Goal: Task Accomplishment & Management: Use online tool/utility

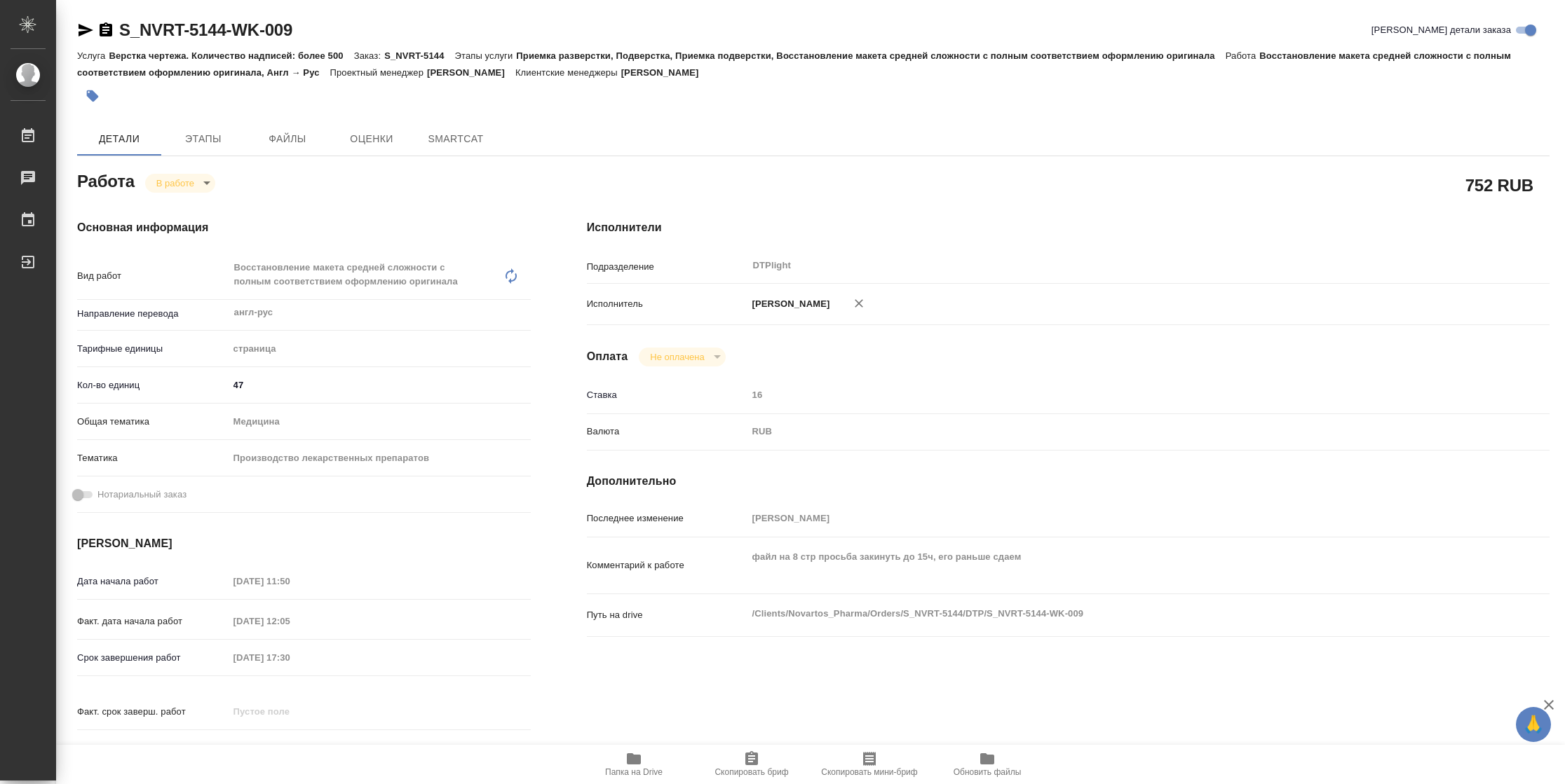
type textarea "x"
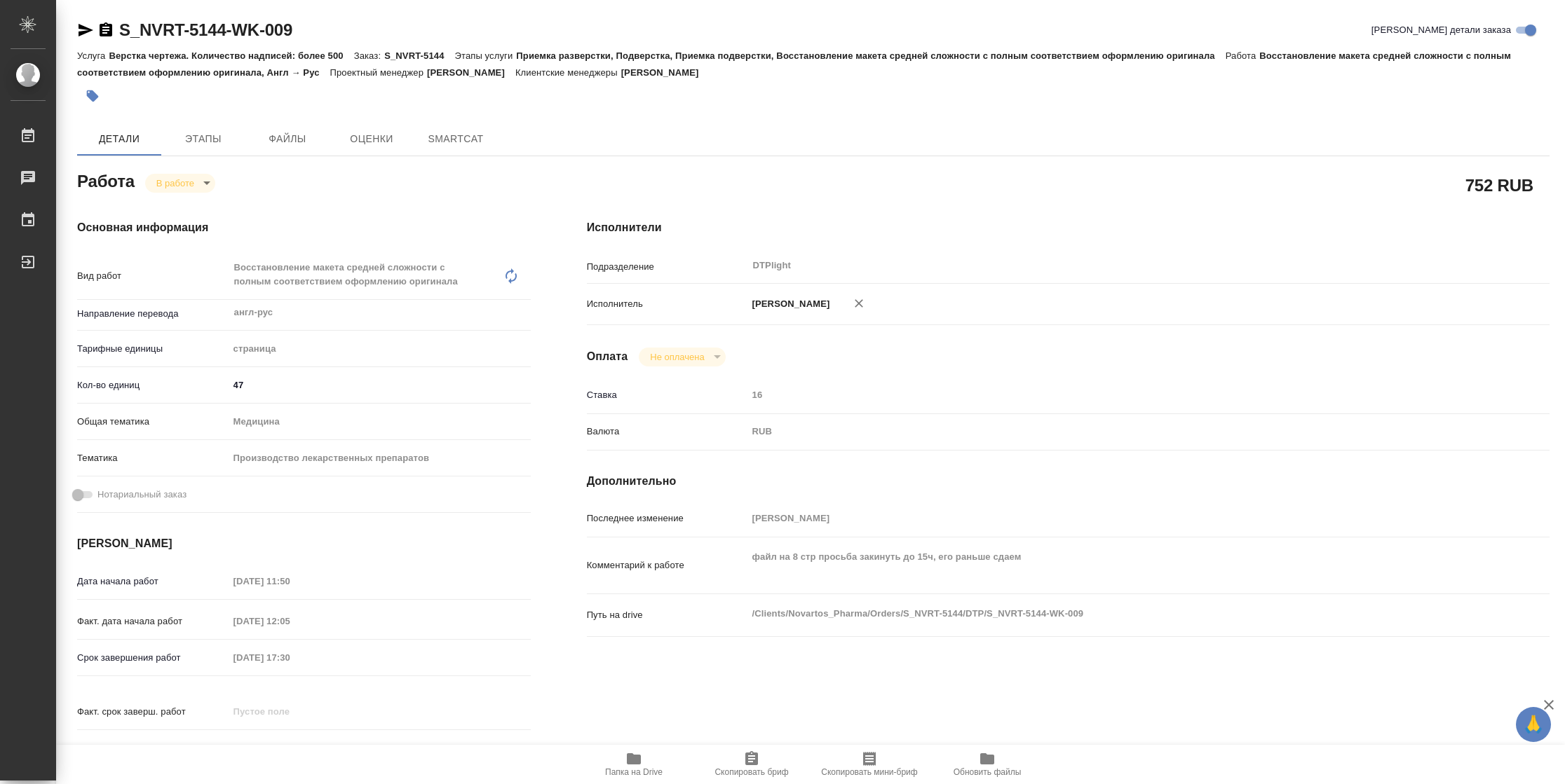
type textarea "x"
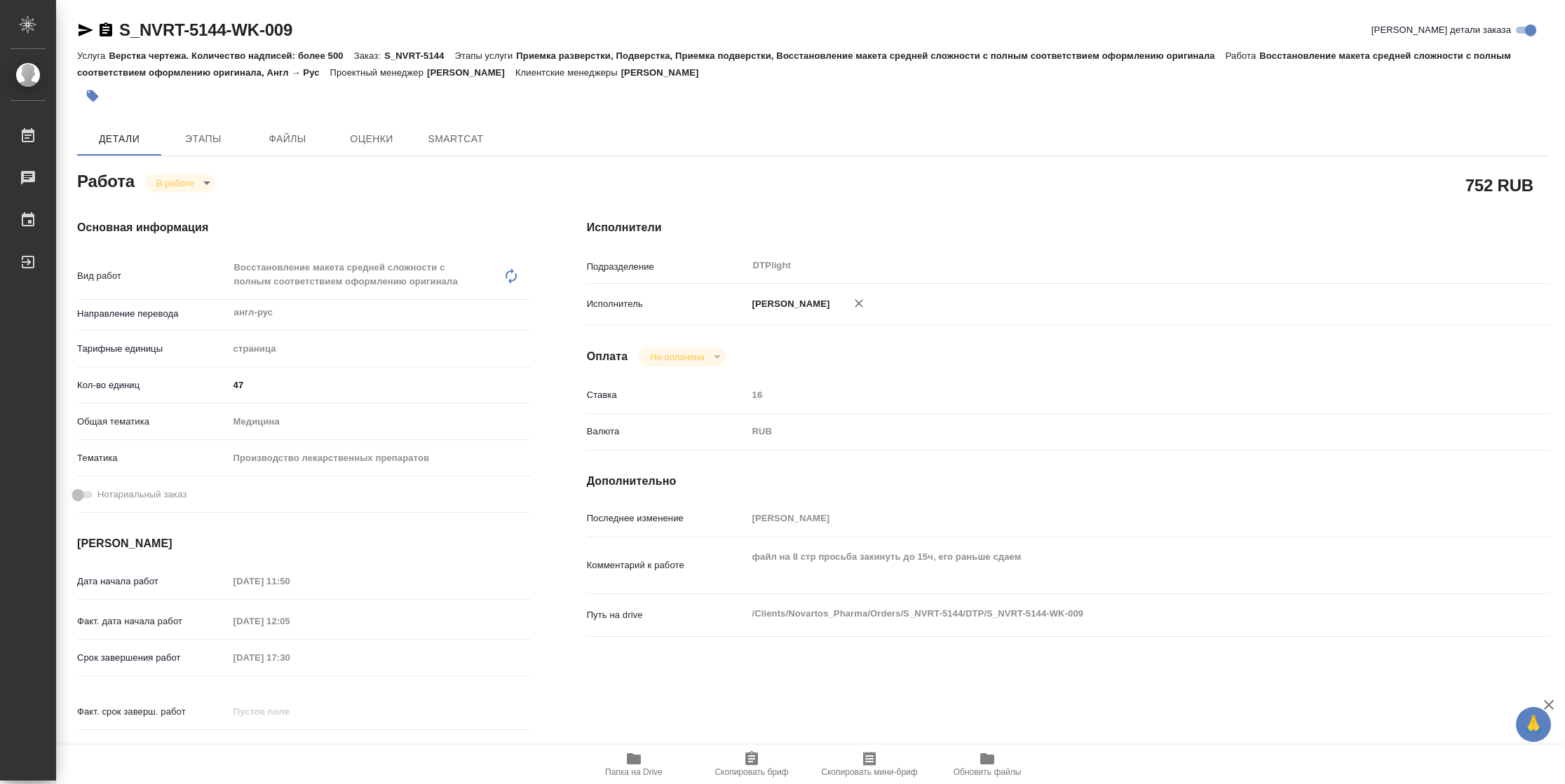
type textarea "x"
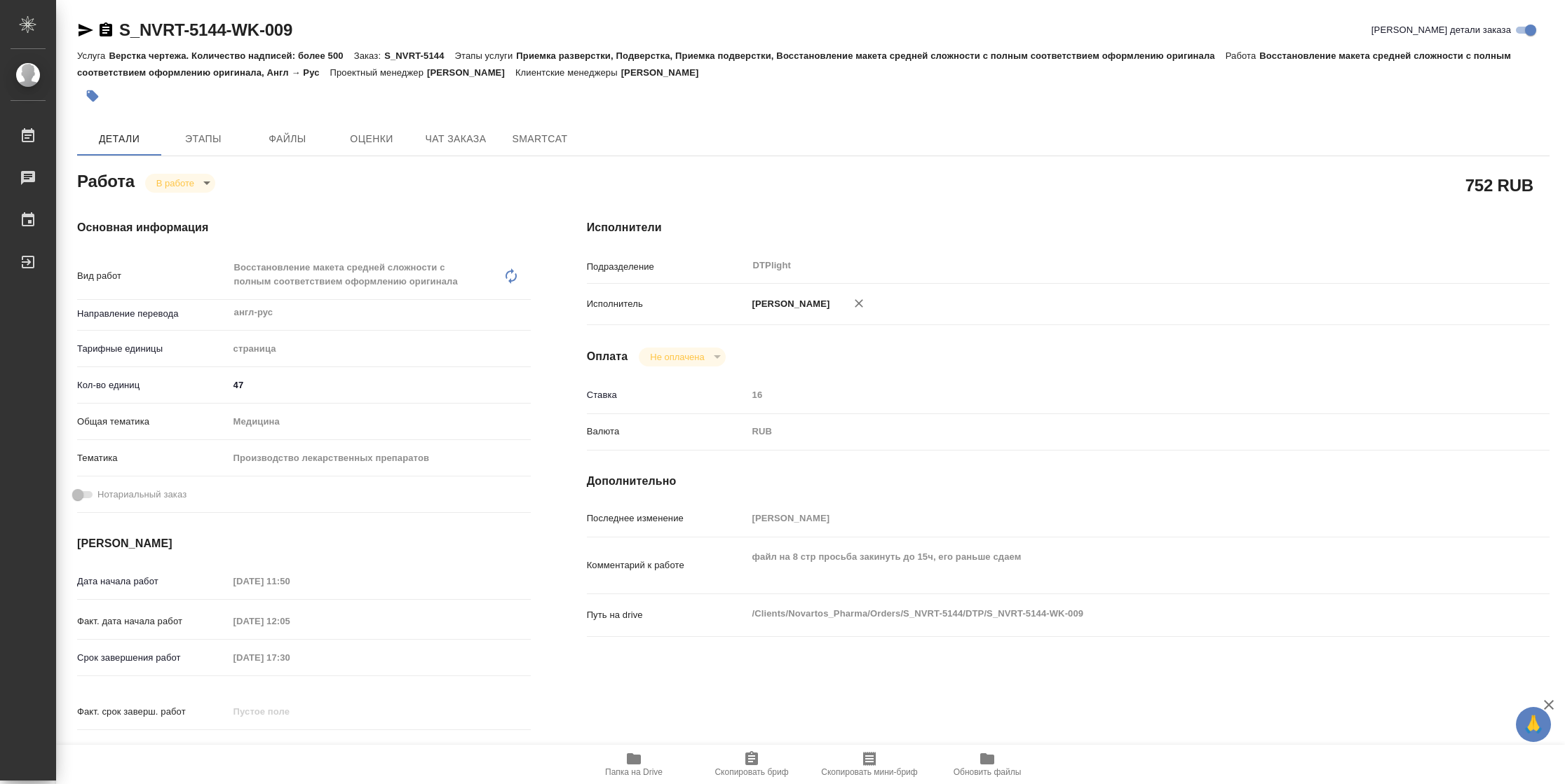
click at [654, 769] on span "Папка на Drive" at bounding box center [634, 772] width 58 height 10
type textarea "x"
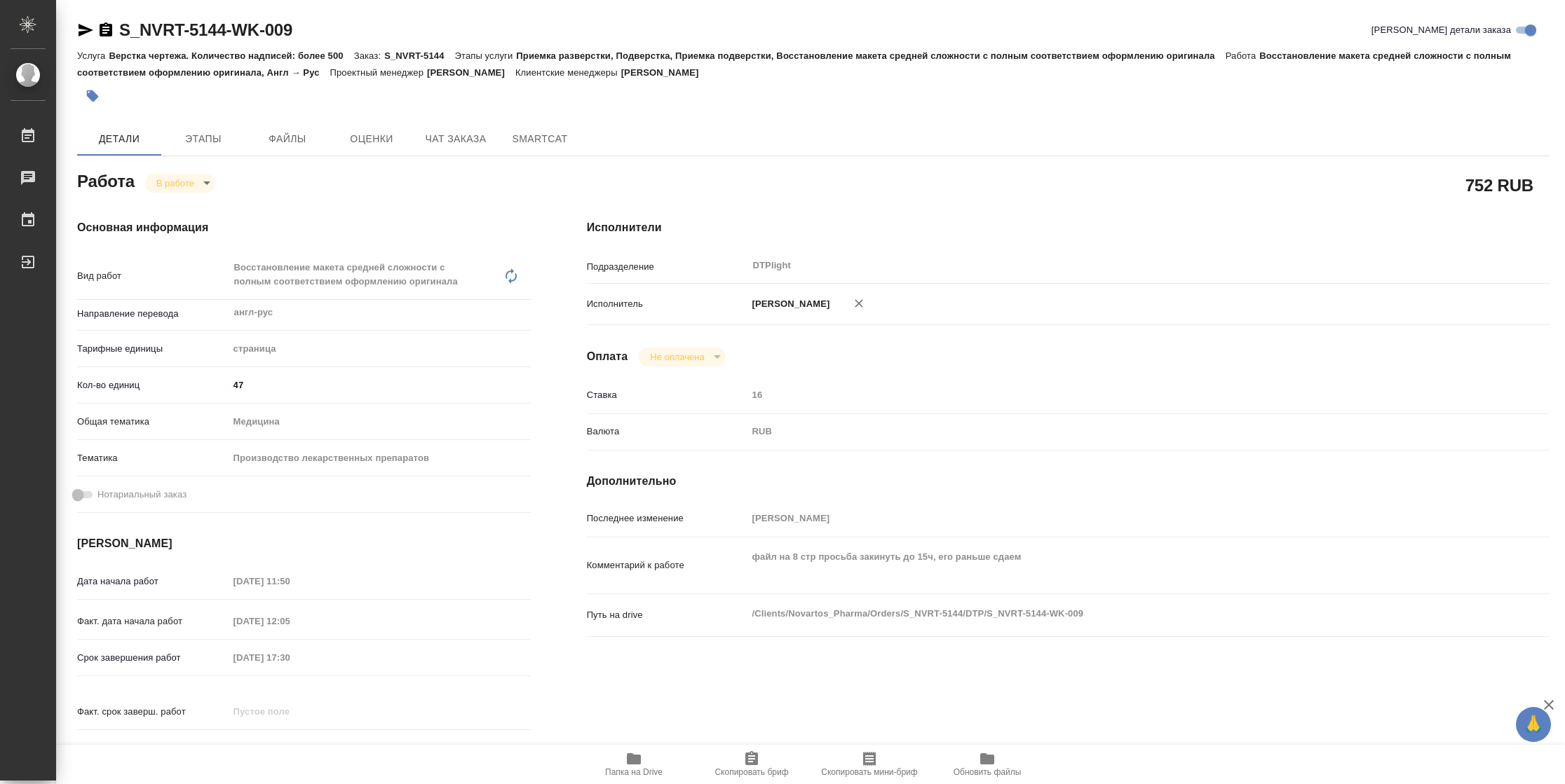
type textarea "x"
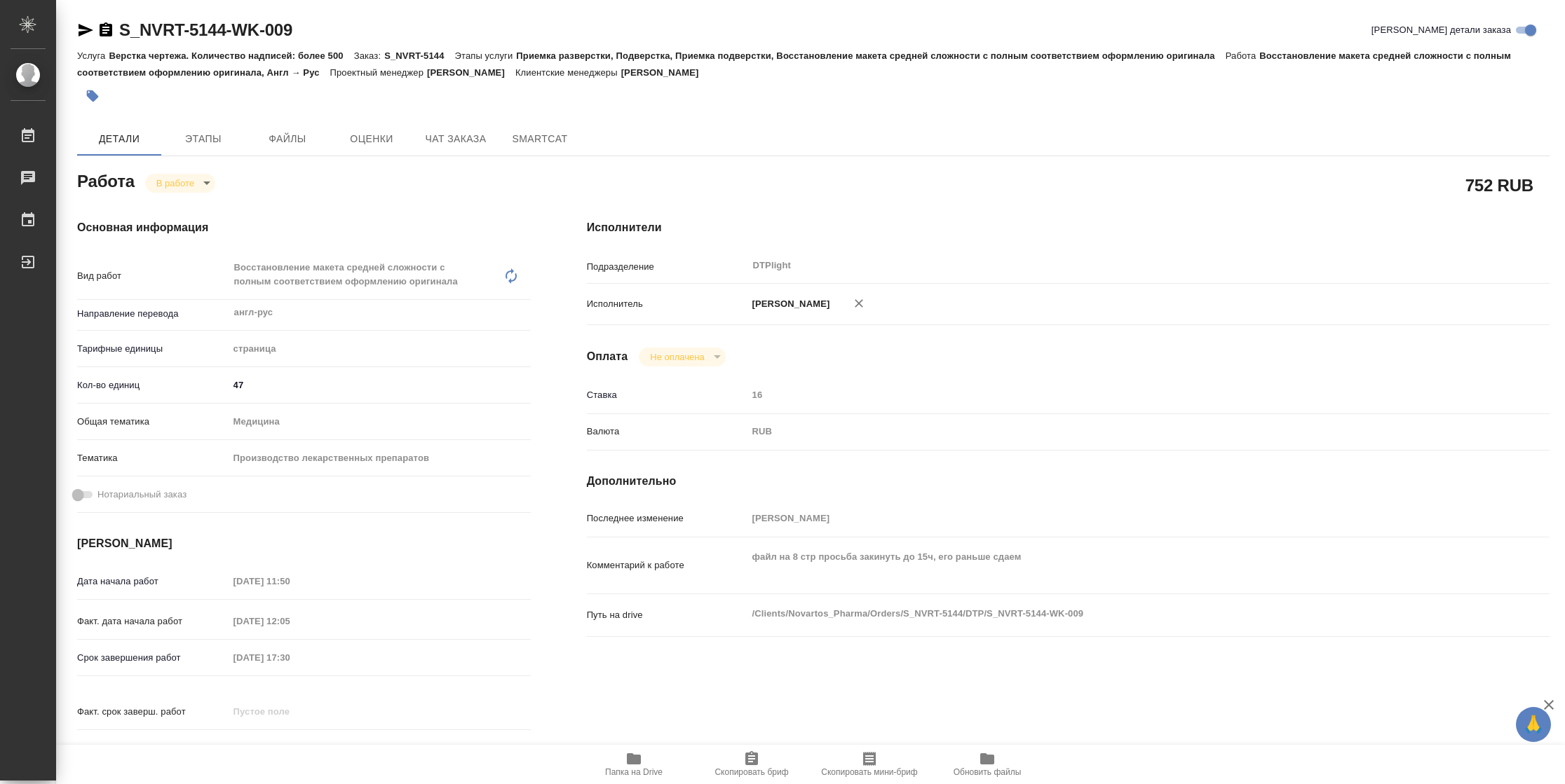
type textarea "x"
click at [170, 180] on body "🙏 .cls-1 fill:#fff; AWATERA [PERSON_NAME] 2 Чаты График Выйти S_NVRT-5144-WK-00…" at bounding box center [782, 392] width 1565 height 784
click at [171, 199] on button "Выполнен" at bounding box center [181, 206] width 51 height 15
type textarea "x"
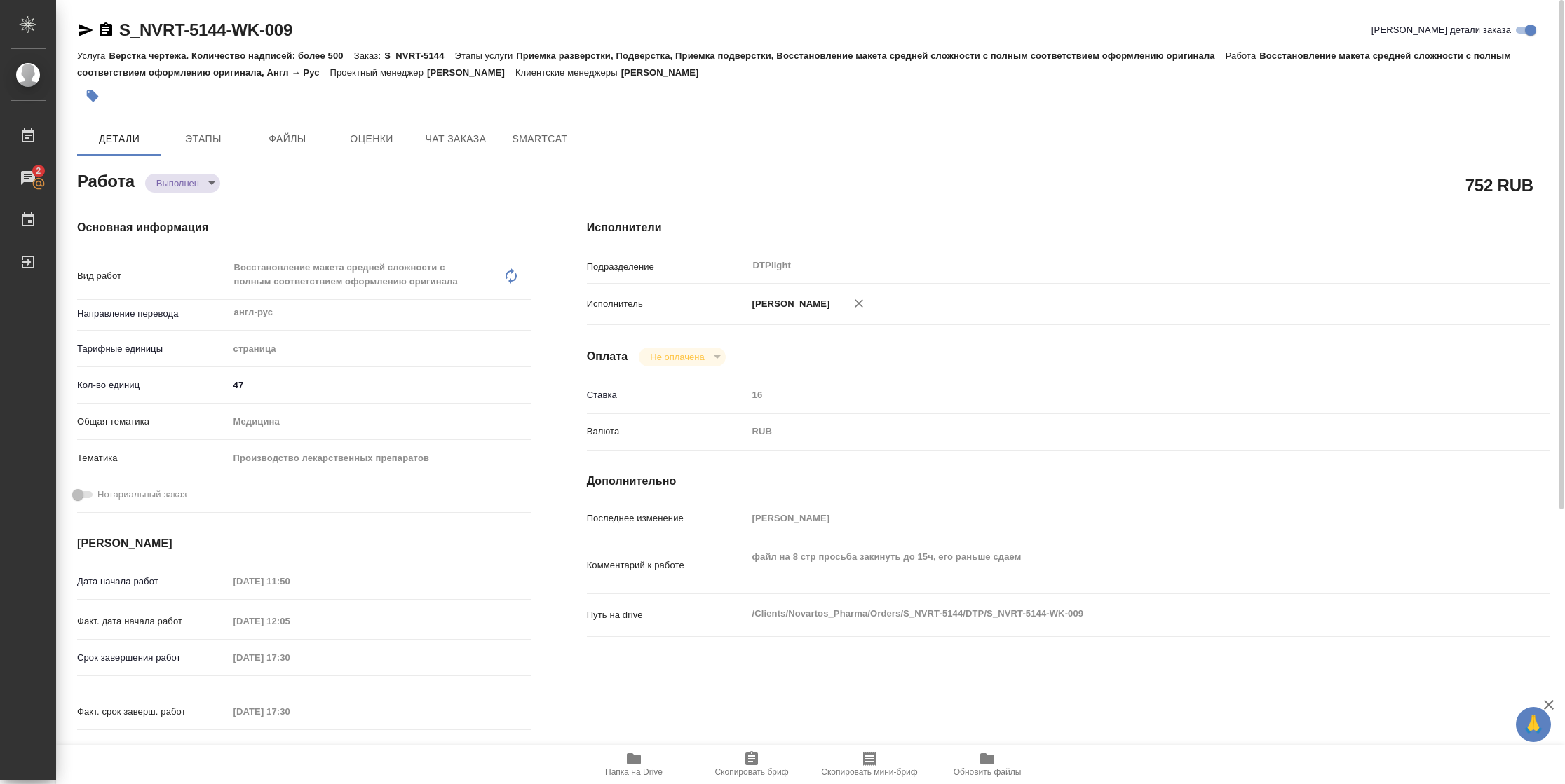
type textarea "x"
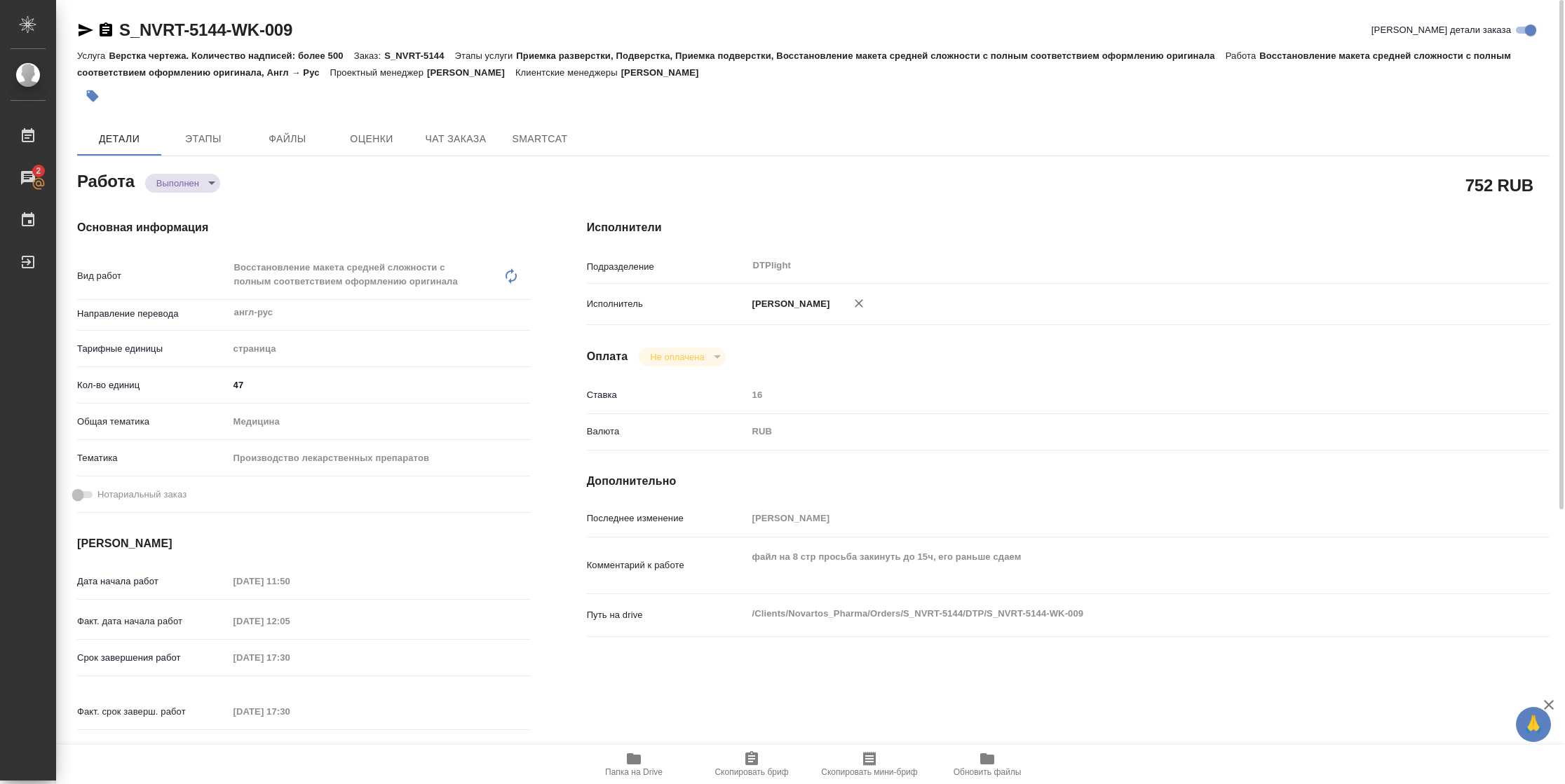
type textarea "x"
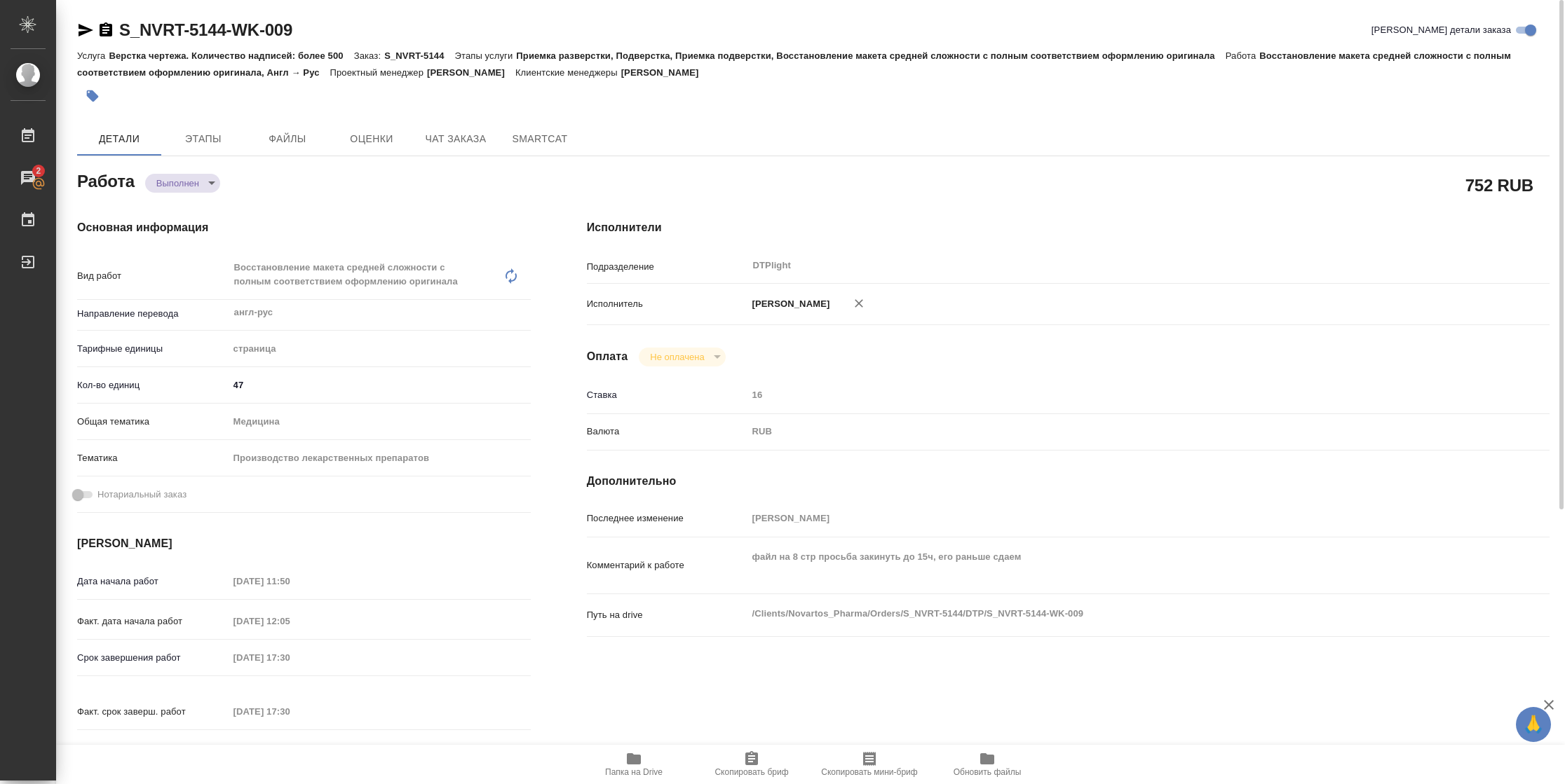
type textarea "x"
click at [81, 31] on icon "button" at bounding box center [85, 30] width 14 height 12
